Goal: Task Accomplishment & Management: Use online tool/utility

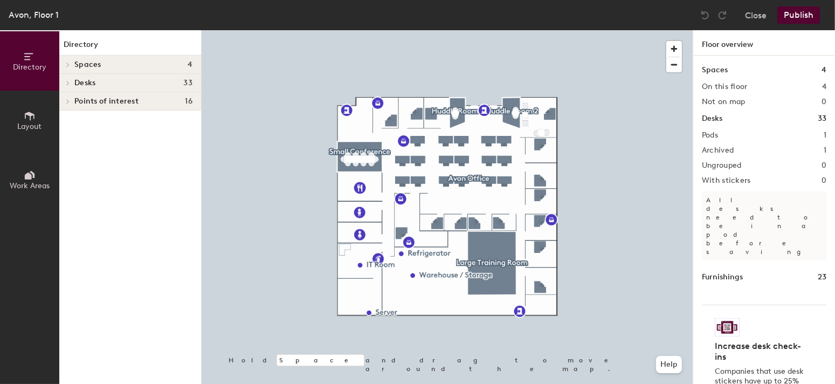
click at [445, 30] on div at bounding box center [447, 30] width 491 height 0
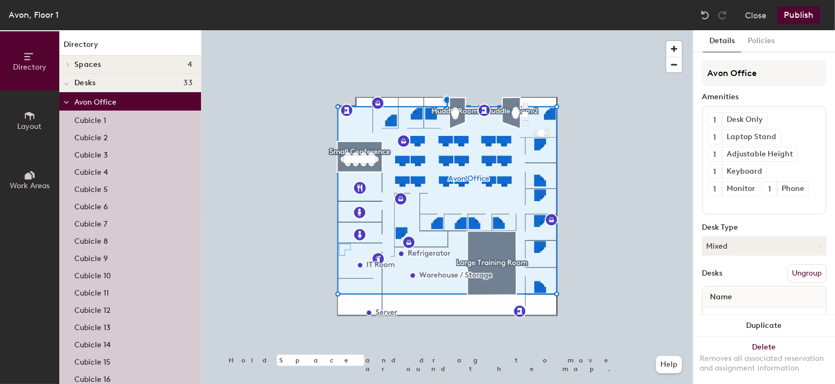
click at [90, 204] on p "Cubicle 6" at bounding box center [90, 205] width 33 height 12
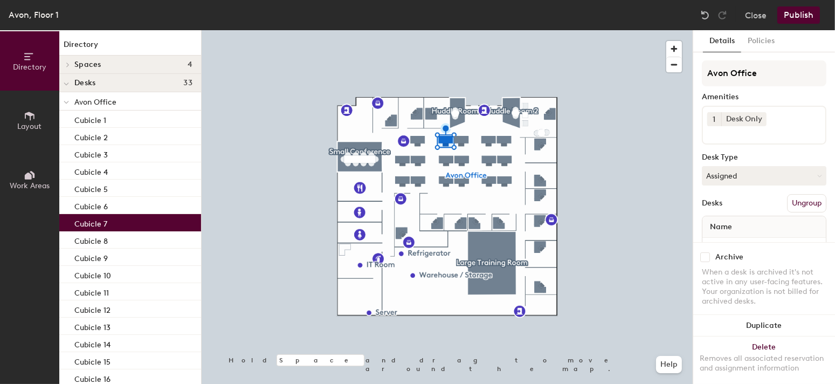
click at [81, 226] on p "Cubicle 7" at bounding box center [90, 222] width 33 height 12
click at [808, 170] on button "Assigned" at bounding box center [764, 175] width 125 height 19
click at [729, 237] on div "Hoteled" at bounding box center [757, 242] width 108 height 16
click at [778, 128] on input at bounding box center [756, 132] width 97 height 13
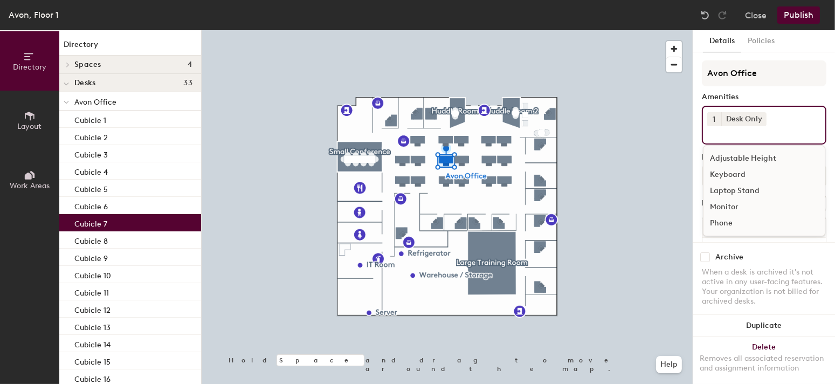
click at [732, 171] on div "Keyboard" at bounding box center [764, 175] width 121 height 16
click at [728, 203] on div "Monitor" at bounding box center [764, 207] width 121 height 16
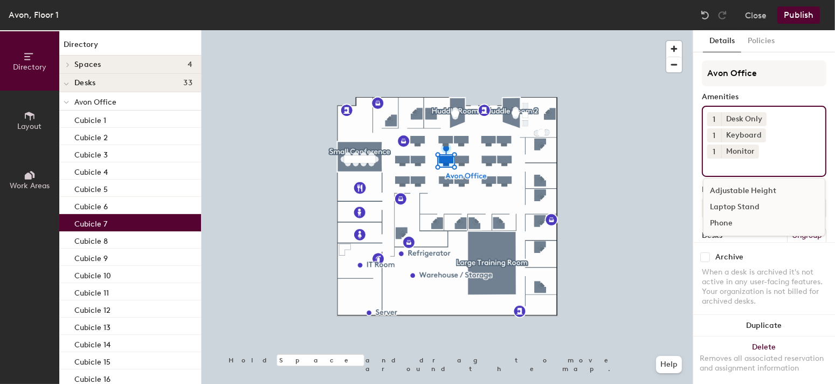
click at [731, 170] on input at bounding box center [756, 165] width 97 height 13
click at [733, 188] on div "Adjustable Height" at bounding box center [764, 191] width 121 height 16
click at [758, 115] on icon at bounding box center [761, 119] width 8 height 8
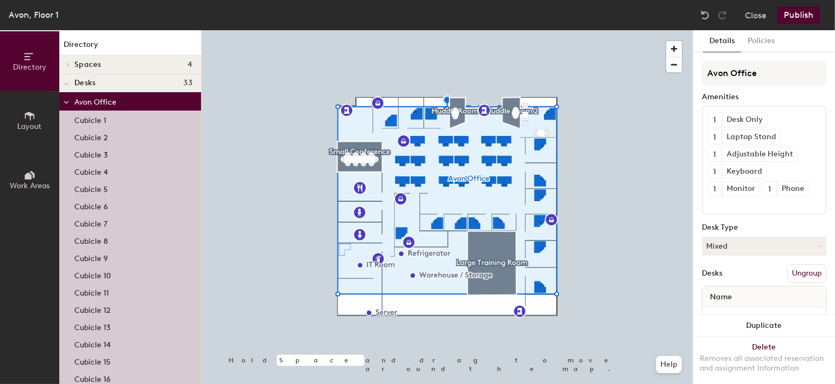
click at [802, 16] on button "Publish" at bounding box center [799, 14] width 43 height 17
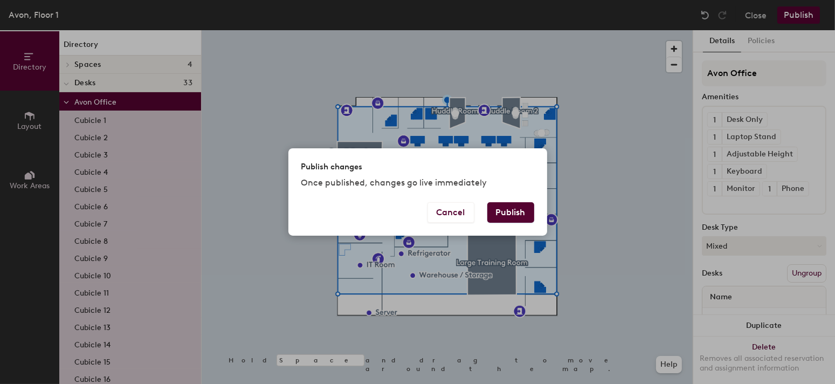
click at [511, 216] on button "Publish" at bounding box center [510, 212] width 47 height 20
